Goal: Information Seeking & Learning: Find specific fact

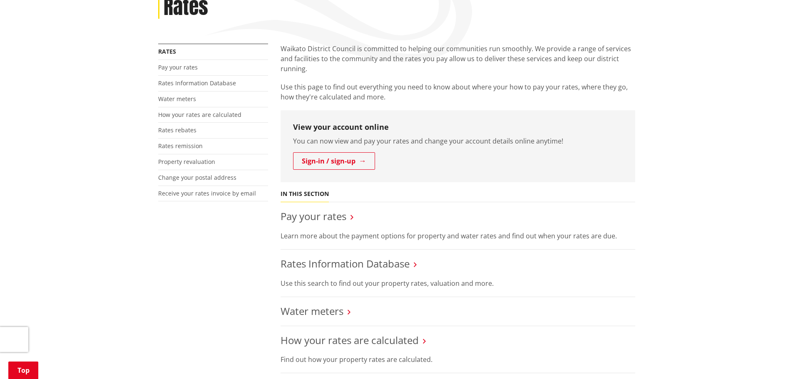
scroll to position [125, 0]
click at [370, 262] on link "Rates Information Database" at bounding box center [345, 263] width 129 height 14
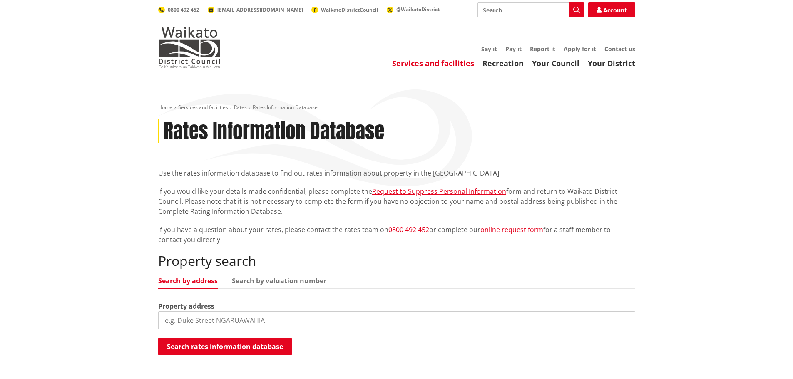
click at [213, 321] on input "search" at bounding box center [396, 320] width 477 height 18
paste input "[STREET_ADDRESS]"
type input "[STREET_ADDRESS]"
click at [252, 347] on button "Search rates information database" at bounding box center [225, 346] width 134 height 17
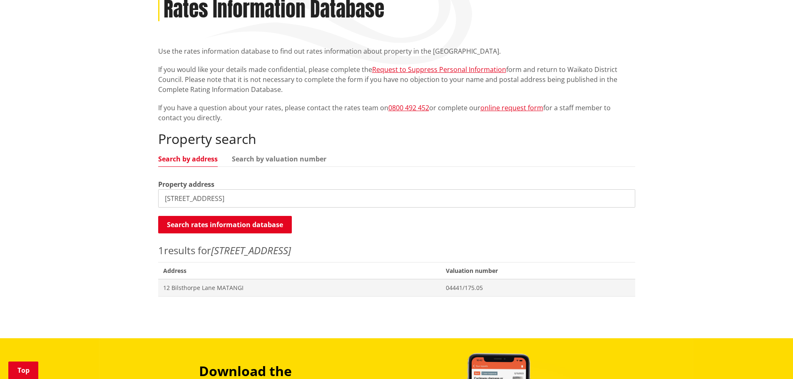
scroll to position [125, 0]
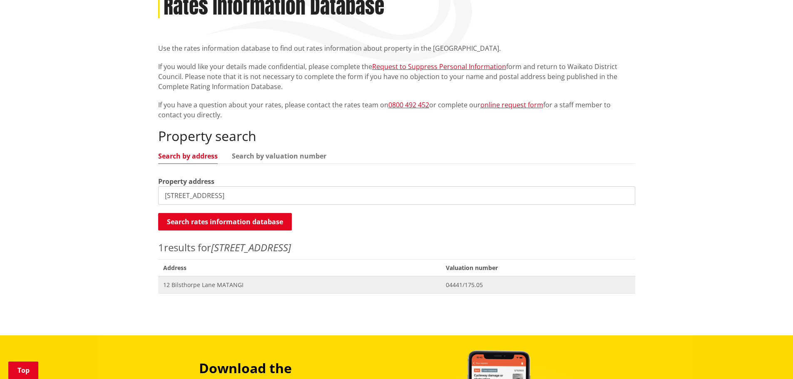
click at [205, 285] on span "12 Bilsthorpe Lane MATANGI" at bounding box center [299, 285] width 273 height 8
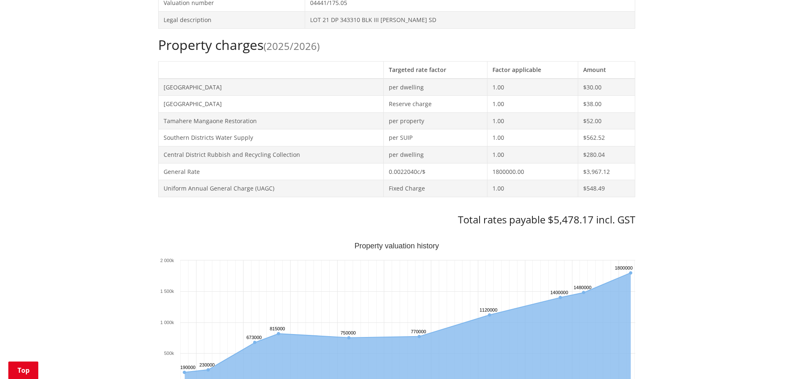
scroll to position [333, 0]
